Goal: Navigation & Orientation: Find specific page/section

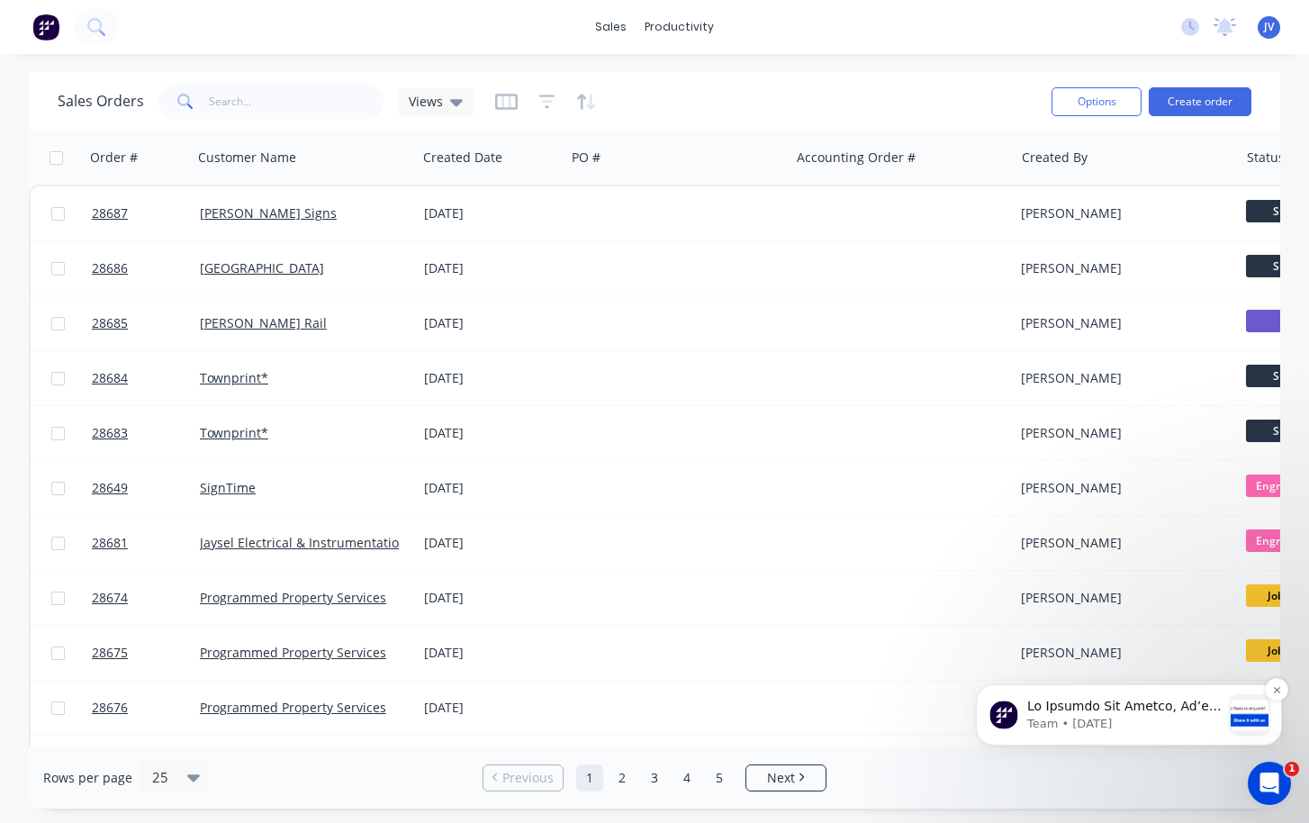
click at [211, 100] on input "text" at bounding box center [297, 102] width 176 height 36
type input "f"
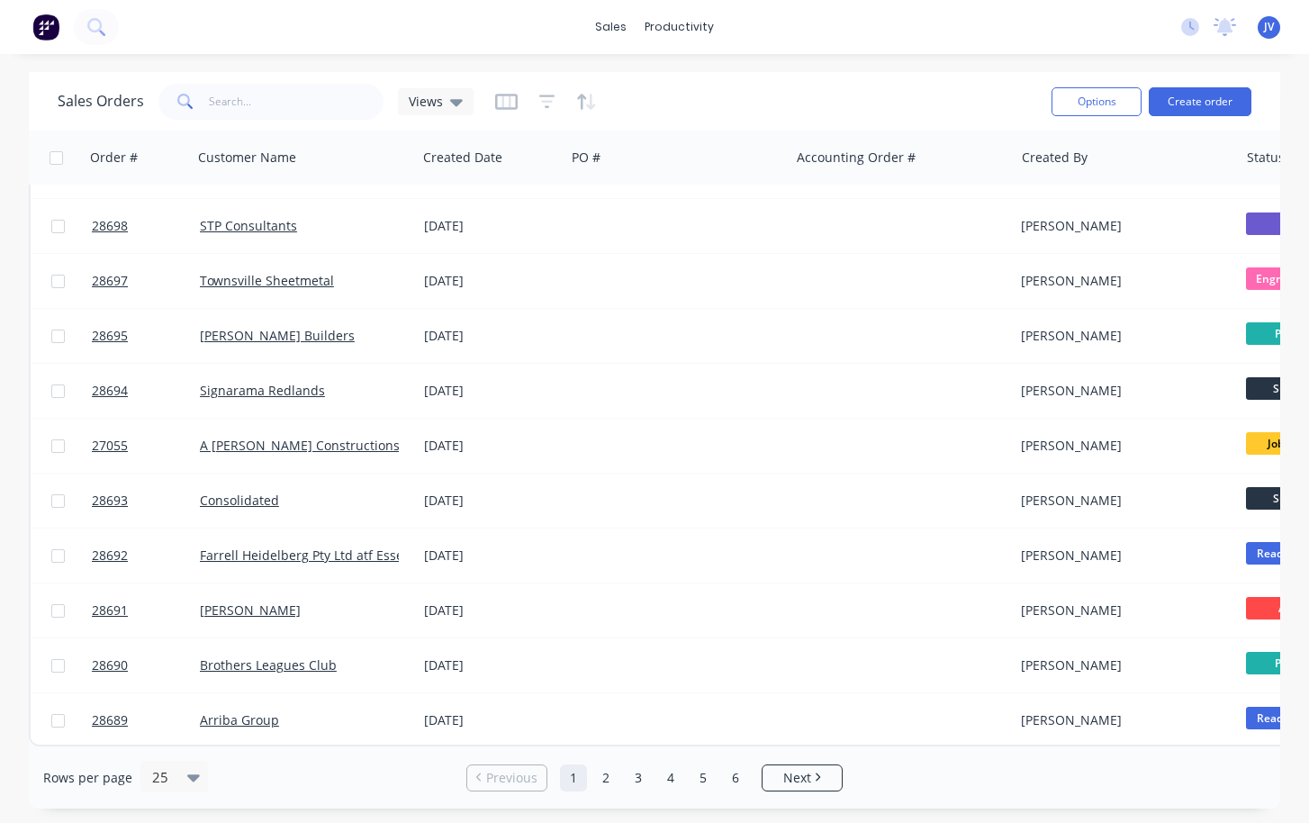
scroll to position [820, 0]
click at [606, 767] on link "2" at bounding box center [605, 777] width 27 height 27
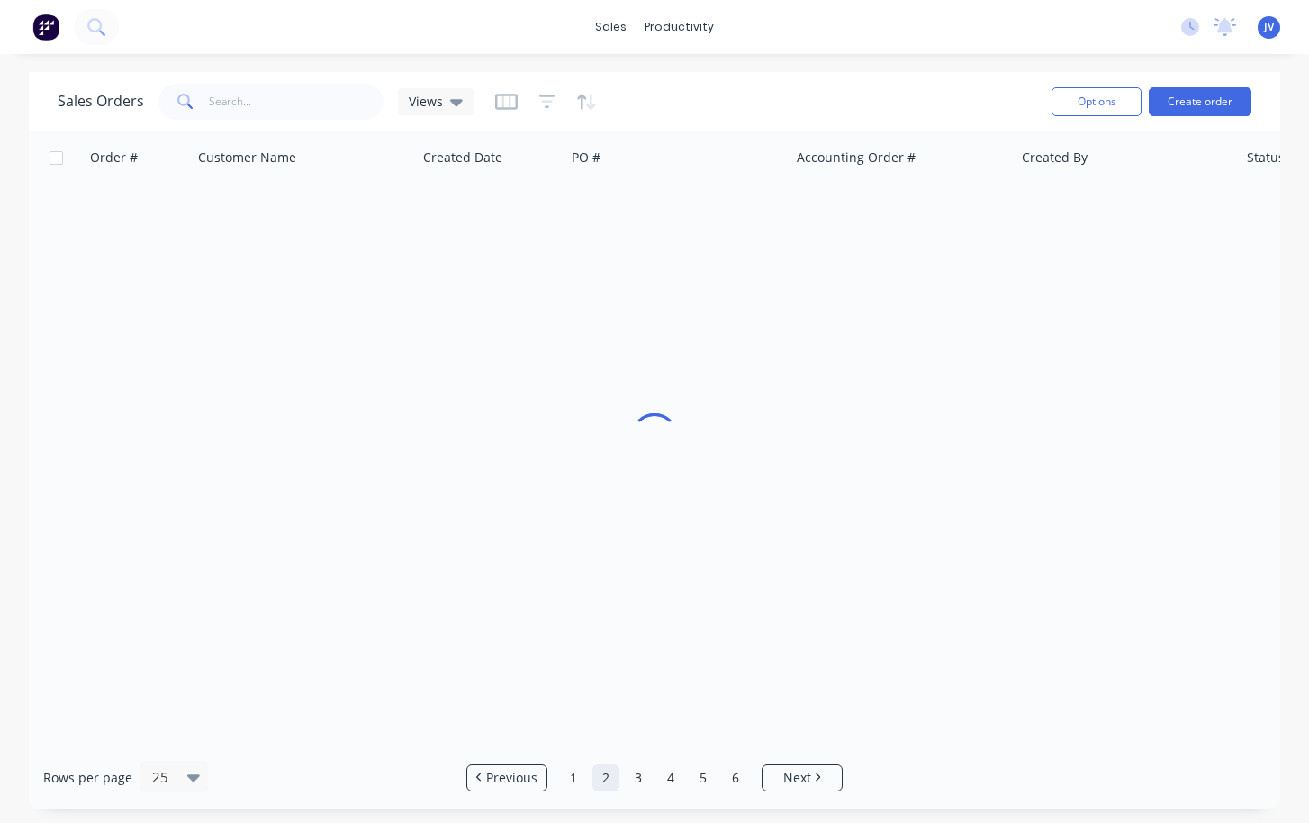
scroll to position [0, 0]
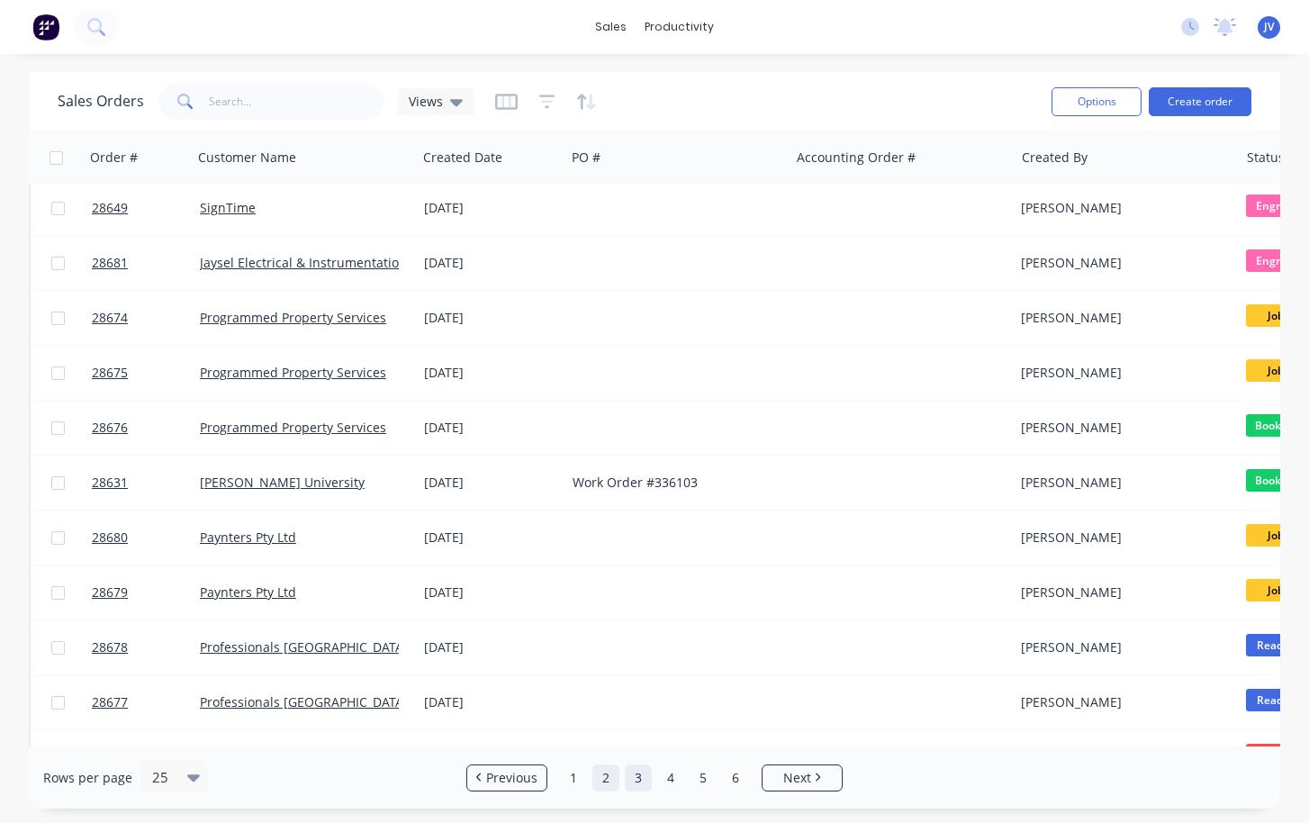
click at [644, 774] on link "3" at bounding box center [638, 777] width 27 height 27
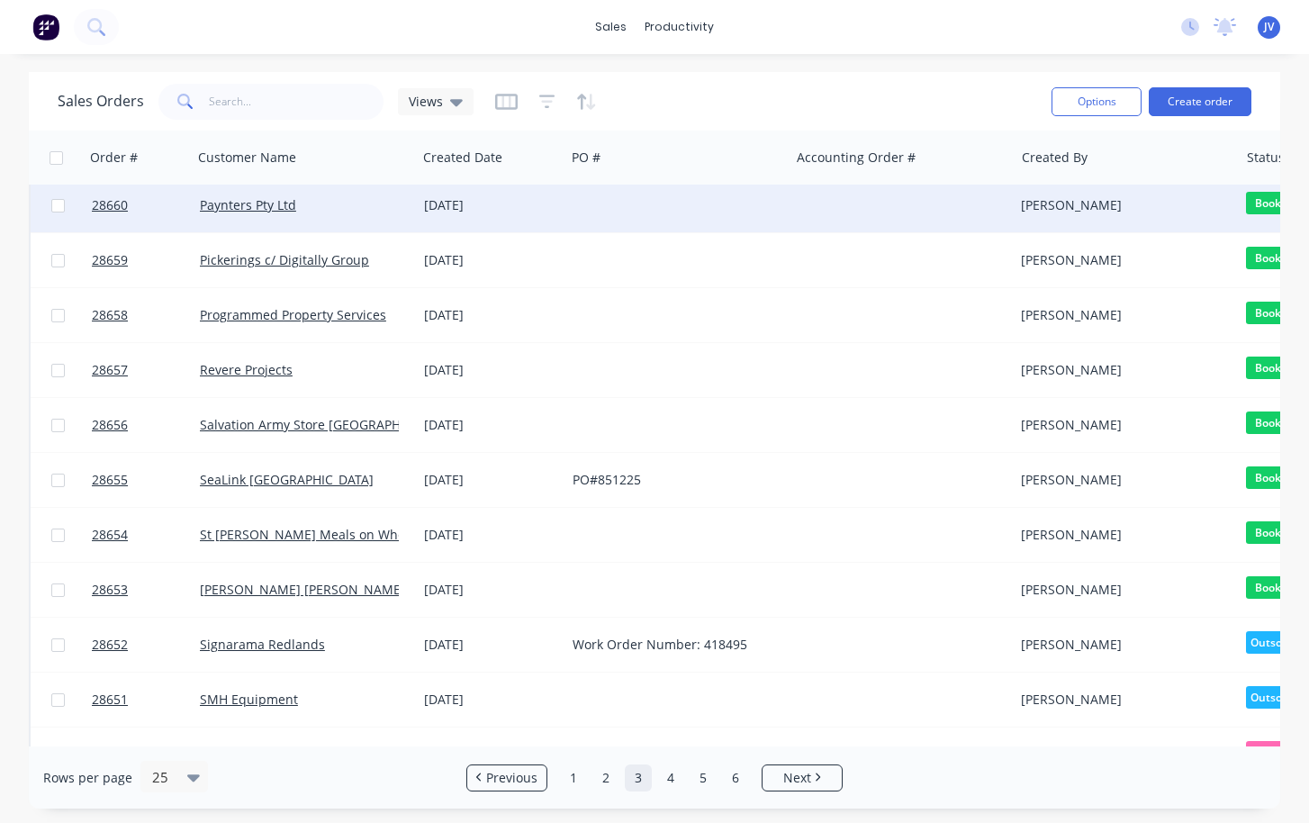
scroll to position [820, 0]
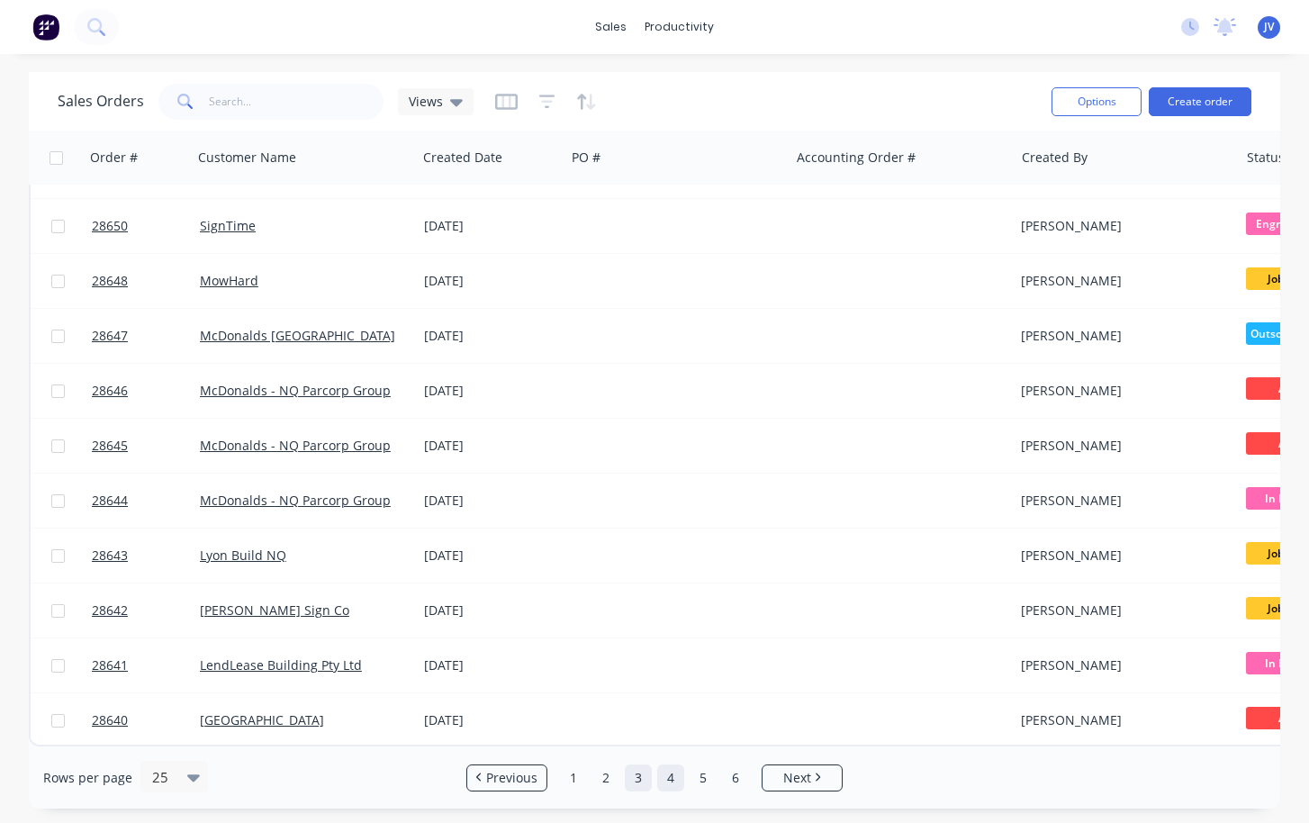
click at [673, 780] on link "4" at bounding box center [670, 777] width 27 height 27
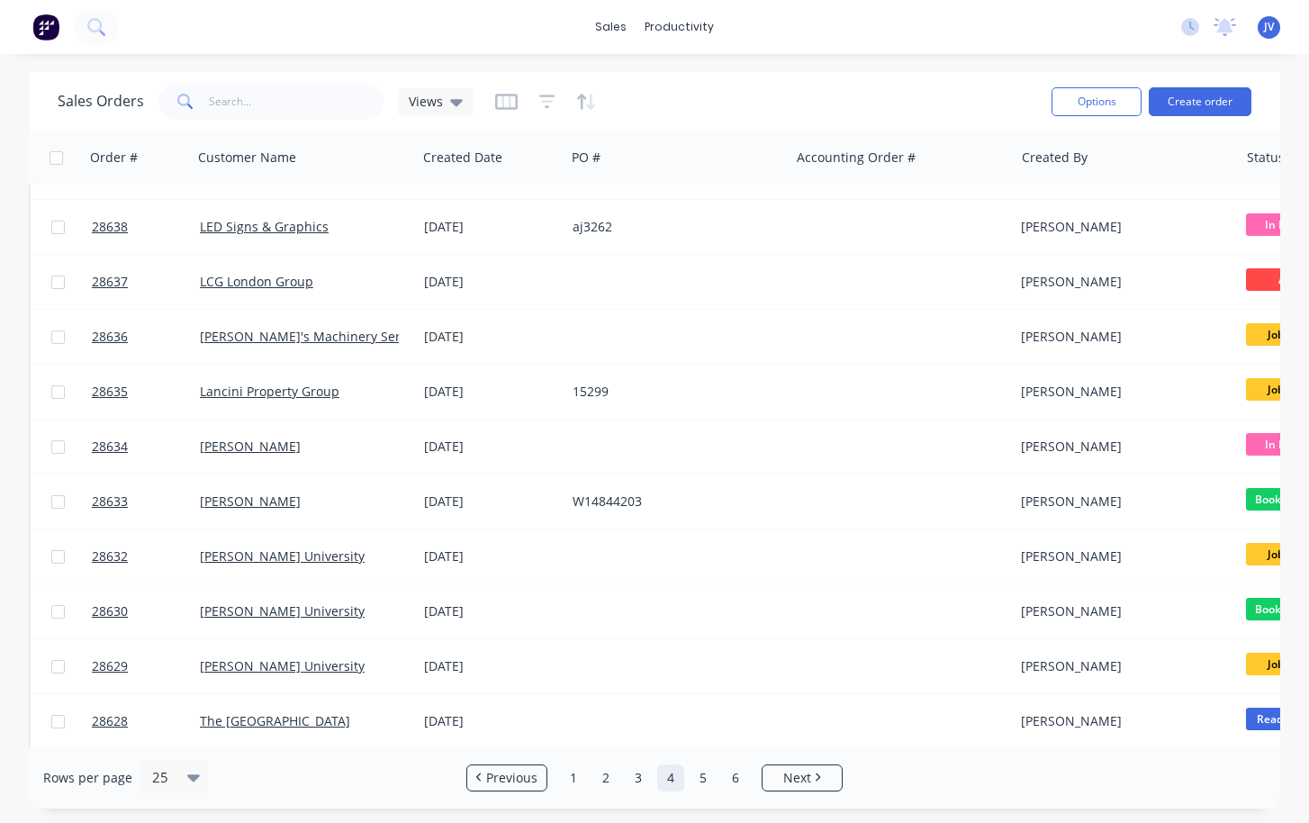
scroll to position [0, 0]
